Goal: Book appointment/travel/reservation

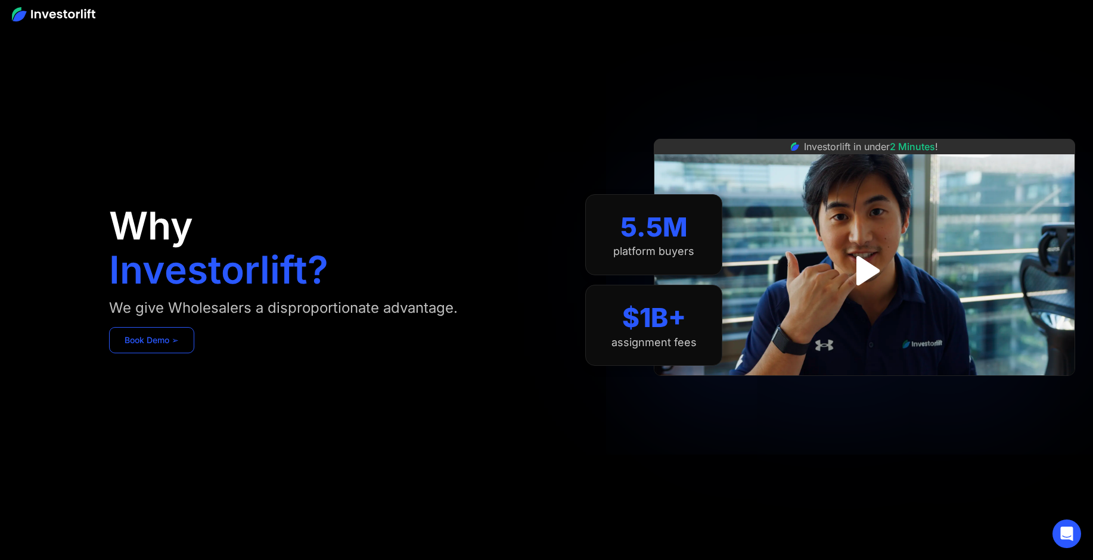
click at [141, 343] on link "Book Demo ➢" at bounding box center [151, 340] width 85 height 26
